Goal: Communication & Community: Answer question/provide support

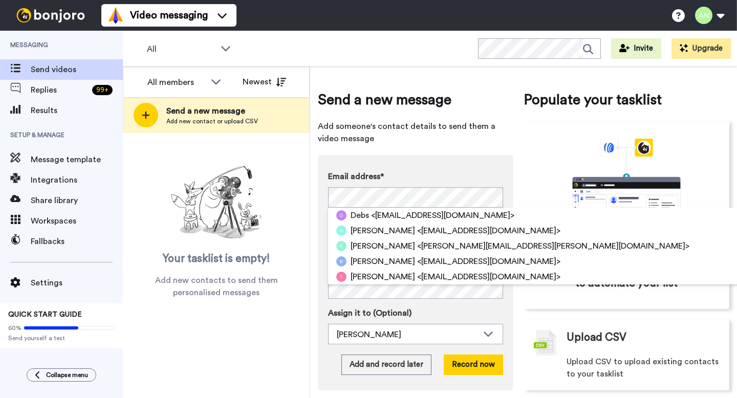
click at [319, 186] on div "Email address* Debs <gertrudewilhelmina20@gmail.com> Nicola <nicola31810@gmail.…" at bounding box center [415, 272] width 195 height 235
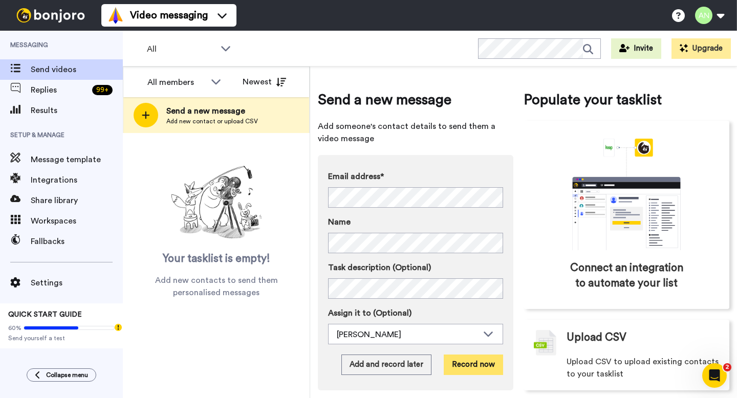
click at [460, 372] on button "Record now" at bounding box center [472, 364] width 59 height 20
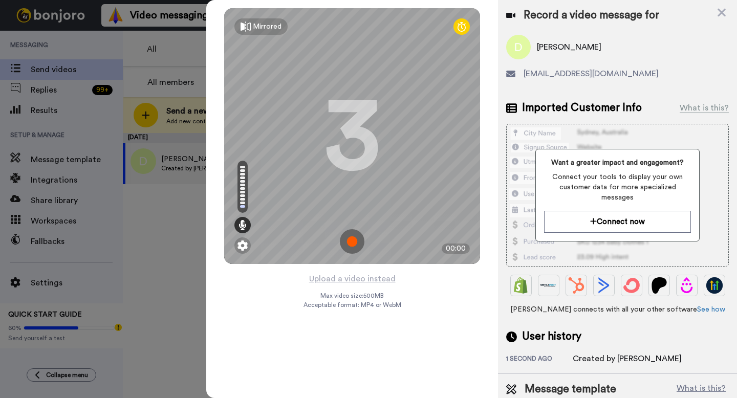
click at [352, 236] on img at bounding box center [352, 241] width 25 height 25
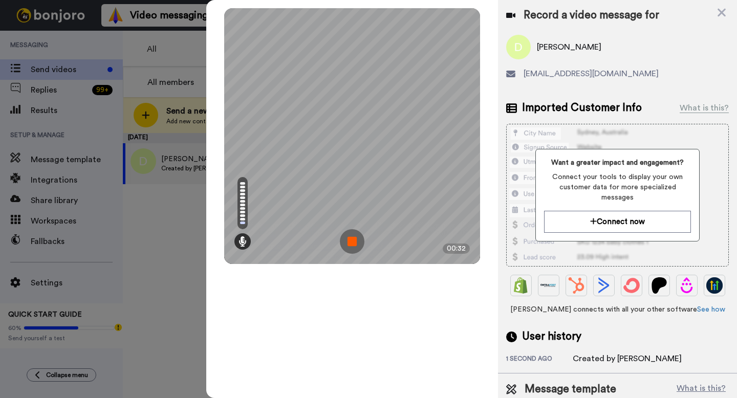
click at [349, 243] on img at bounding box center [352, 241] width 25 height 25
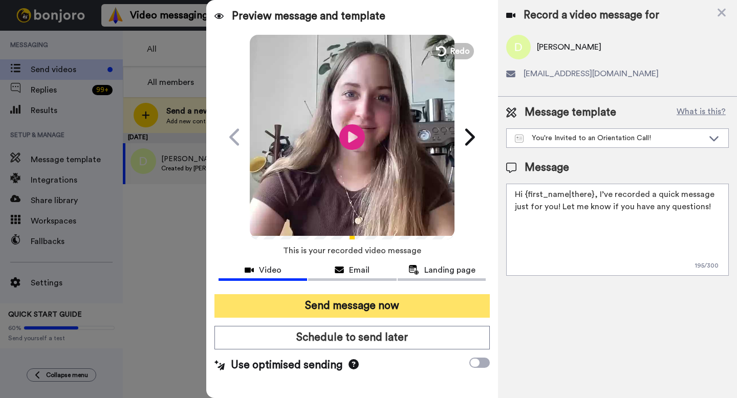
click at [403, 309] on button "Send message now" at bounding box center [351, 306] width 275 height 24
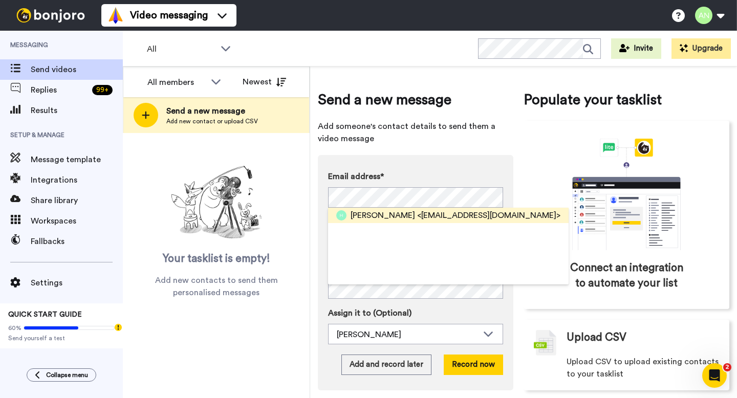
click at [366, 213] on span "[PERSON_NAME]" at bounding box center [382, 215] width 64 height 12
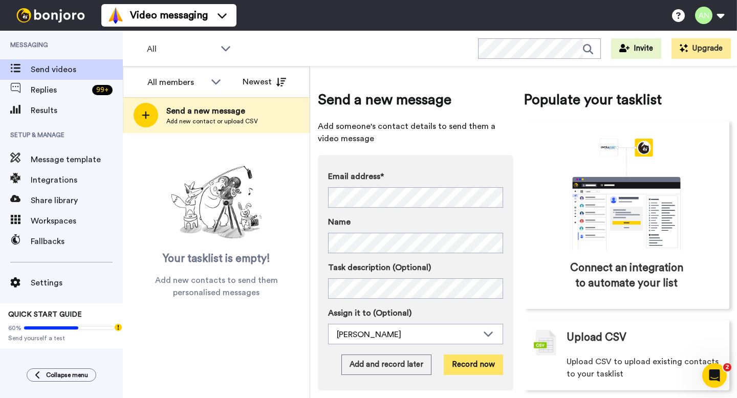
click at [469, 368] on button "Record now" at bounding box center [472, 364] width 59 height 20
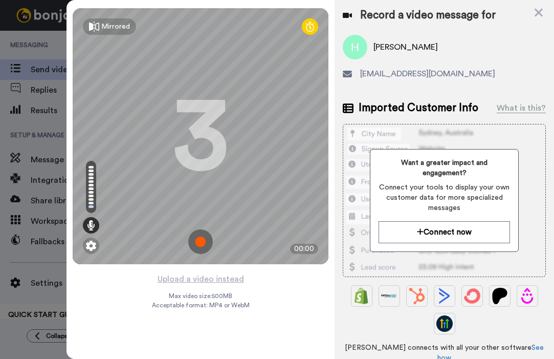
click at [192, 242] on img at bounding box center [200, 241] width 25 height 25
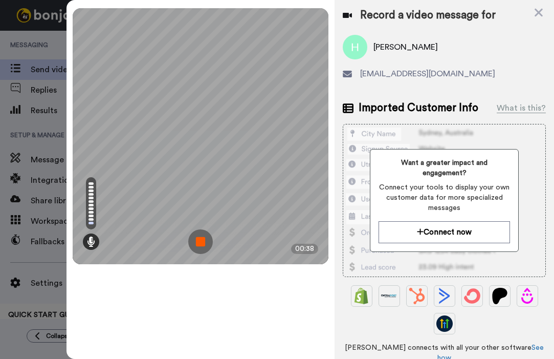
click at [199, 242] on img at bounding box center [200, 241] width 25 height 25
click at [199, 242] on div at bounding box center [201, 136] width 256 height 256
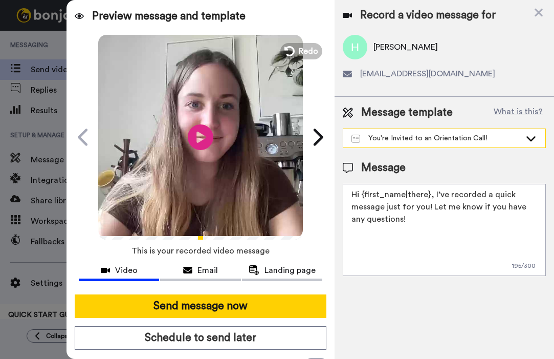
click at [397, 143] on div "You're Invited to an Orientation Call!" at bounding box center [444, 138] width 202 height 18
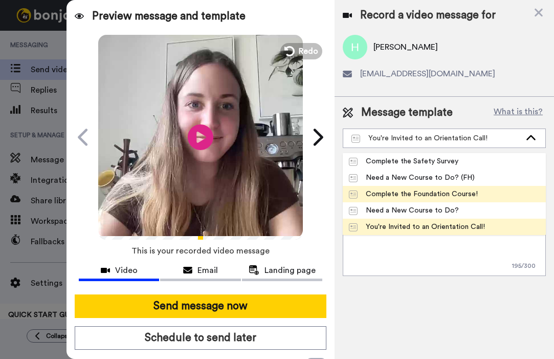
click at [402, 192] on div "Complete the Foundation Course!" at bounding box center [413, 194] width 129 height 10
type textarea "Hi {first_name|there}, congratulations on one month in the Kaleidoscope! I've r…"
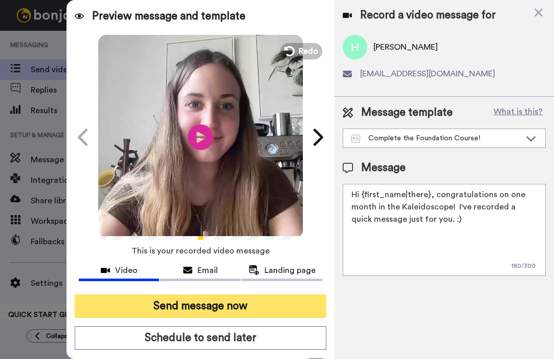
click at [238, 297] on button "Send message now" at bounding box center [201, 306] width 252 height 24
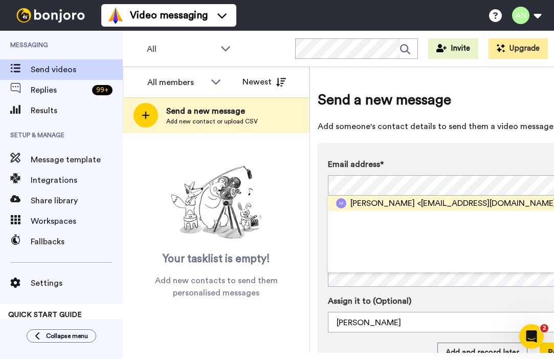
click at [362, 207] on span "Miriam" at bounding box center [382, 203] width 64 height 12
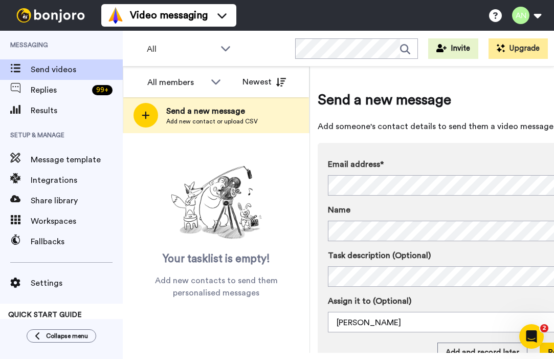
scroll to position [111, 0]
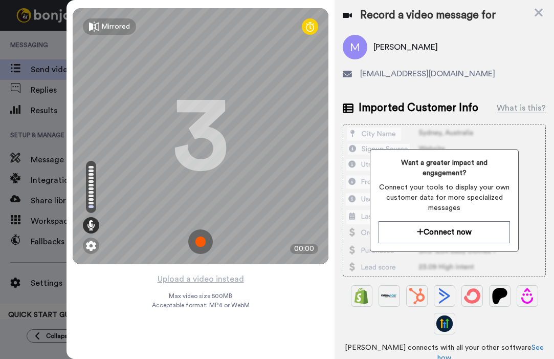
click at [197, 244] on img at bounding box center [200, 241] width 25 height 25
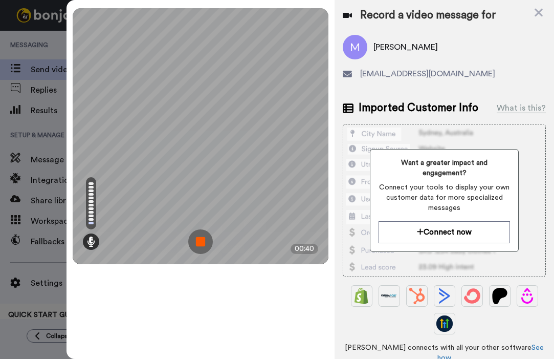
click at [207, 247] on img at bounding box center [200, 241] width 25 height 25
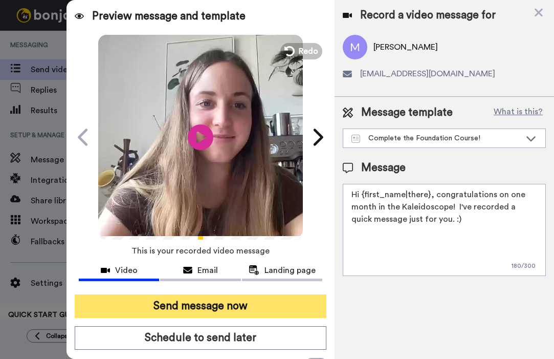
click at [260, 306] on button "Send message now" at bounding box center [201, 306] width 252 height 24
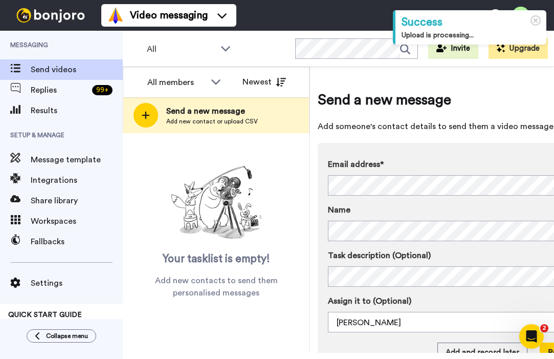
click at [350, 196] on div "Email address* Darla <notetodarla@gmail.com> Debs <gertrudewilhelmina20@gmail.c…" at bounding box center [463, 199] width 271 height 83
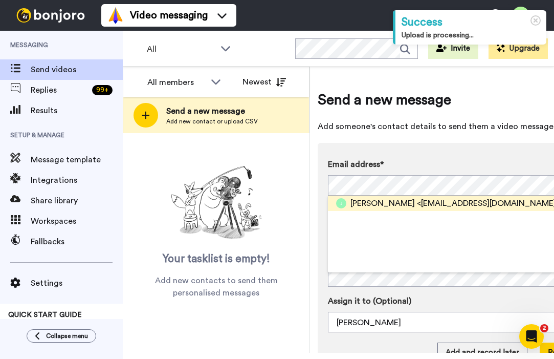
click at [348, 204] on div "Jessica <jessyriceinc@gmail.com>" at bounding box center [448, 202] width 240 height 15
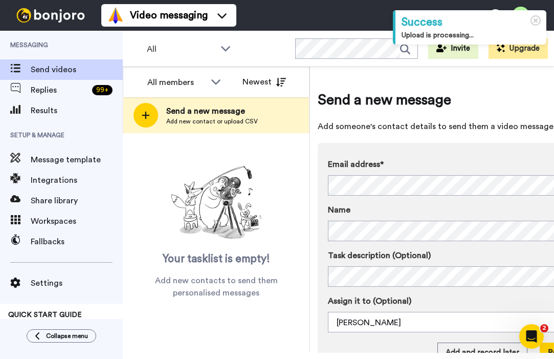
scroll to position [118, 0]
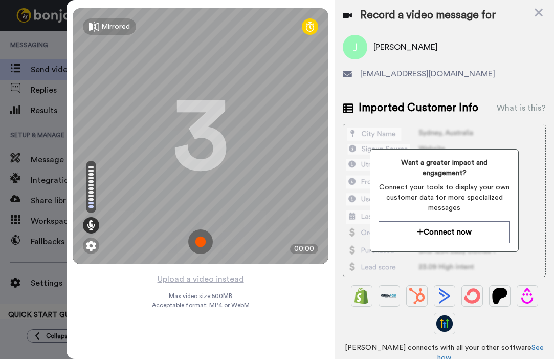
click at [207, 241] on img at bounding box center [200, 241] width 25 height 25
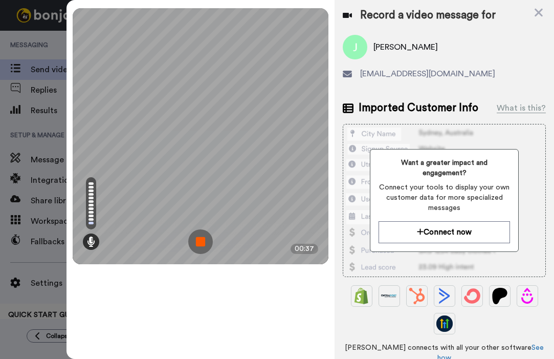
click at [199, 246] on img at bounding box center [200, 241] width 25 height 25
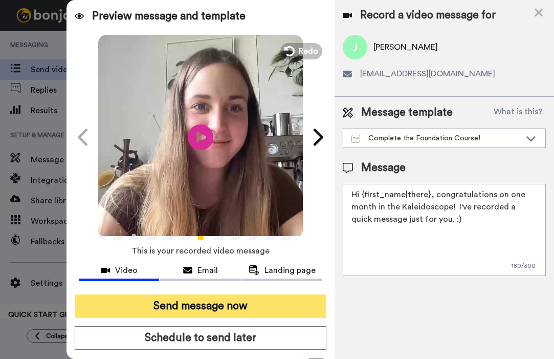
click at [231, 300] on button "Send message now" at bounding box center [201, 306] width 252 height 24
